Goal: Task Accomplishment & Management: Complete application form

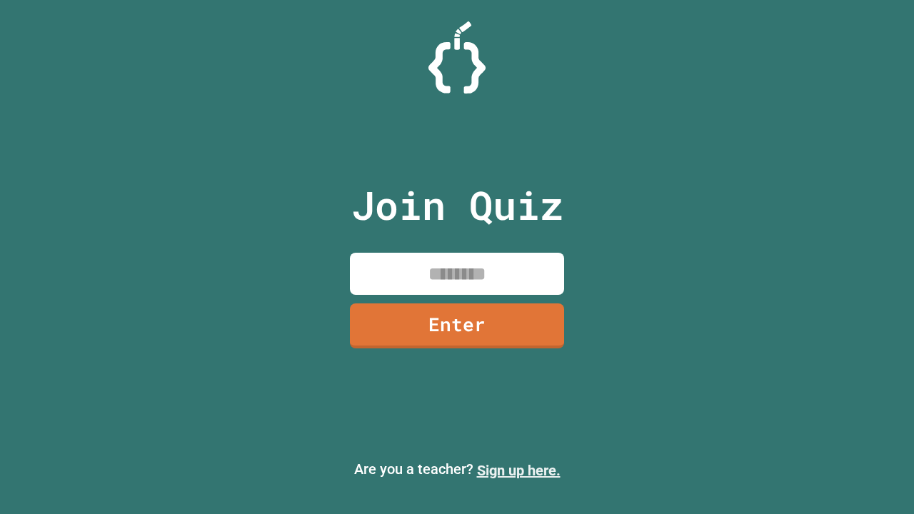
click at [519, 471] on link "Sign up here." at bounding box center [519, 470] width 84 height 17
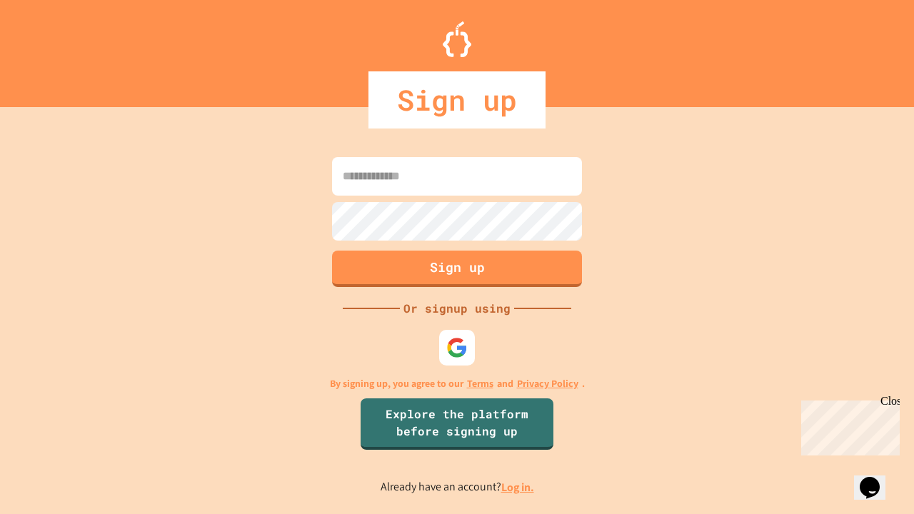
click at [519, 487] on link "Log in." at bounding box center [518, 487] width 33 height 15
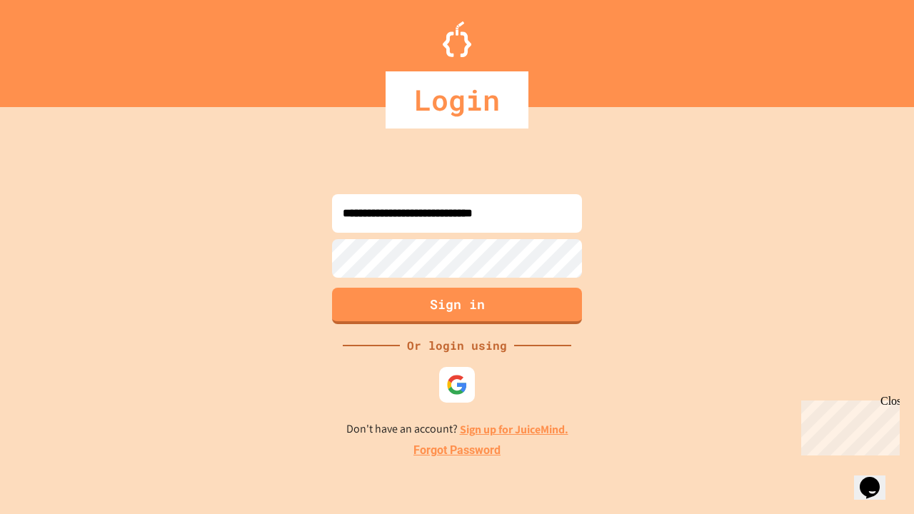
type input "**********"
